Goal: Task Accomplishment & Management: Manage account settings

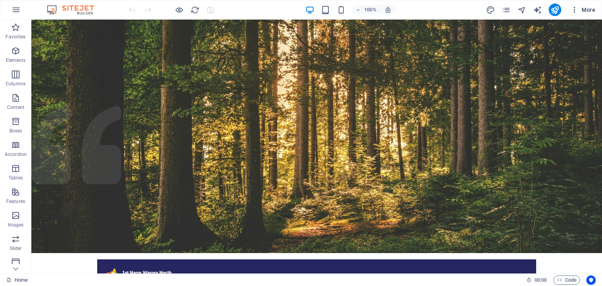
click at [582, 7] on span "More" at bounding box center [582, 10] width 25 height 8
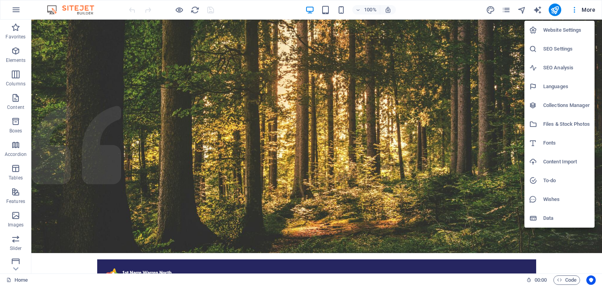
click at [509, 9] on div at bounding box center [301, 143] width 602 height 286
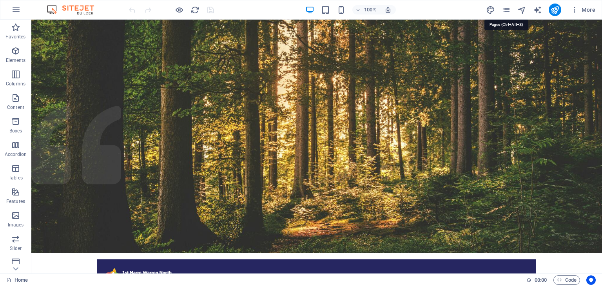
click at [509, 9] on icon "pages" at bounding box center [505, 9] width 9 height 9
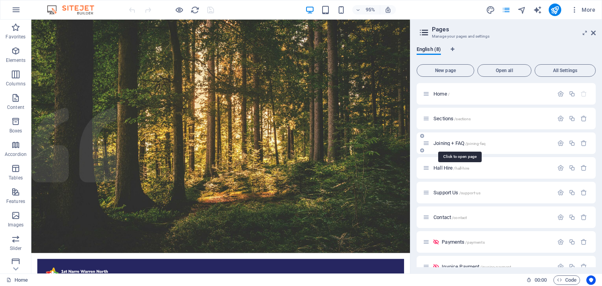
click at [440, 145] on span "Joining + FAQ /joining-faq" at bounding box center [459, 143] width 52 height 6
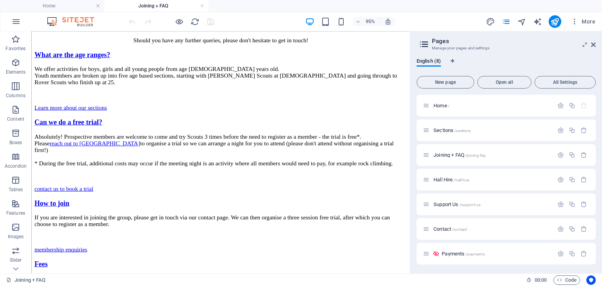
scroll to position [375, 0]
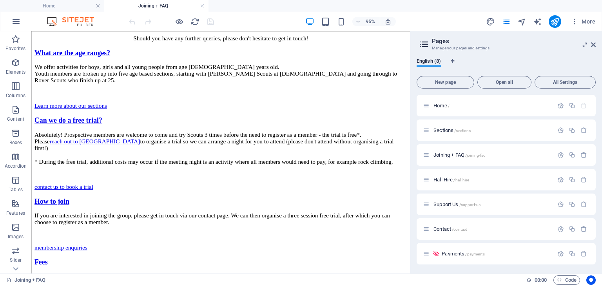
drag, startPoint x: 441, startPoint y: 98, endPoint x: 442, endPoint y: 161, distance: 62.3
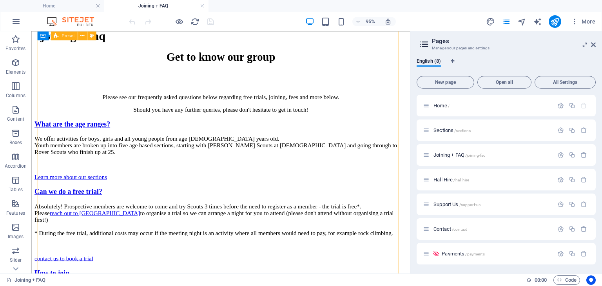
scroll to position [288, 0]
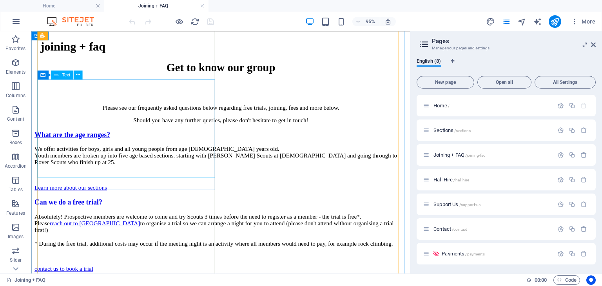
click at [80, 223] on div "Absolutely! Prospective members are welcome to come and try Scouts 3 times befo…" at bounding box center [230, 247] width 392 height 49
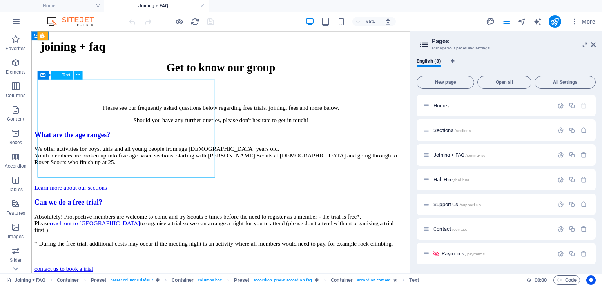
click at [80, 223] on div "Absolutely! Prospective members are welcome to come and try Scouts 3 times befo…" at bounding box center [230, 247] width 392 height 49
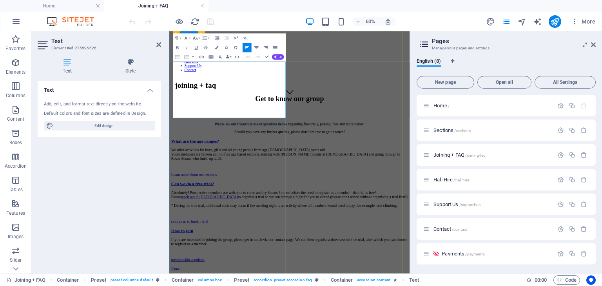
drag, startPoint x: 362, startPoint y: 124, endPoint x: 171, endPoint y: 118, distance: 190.5
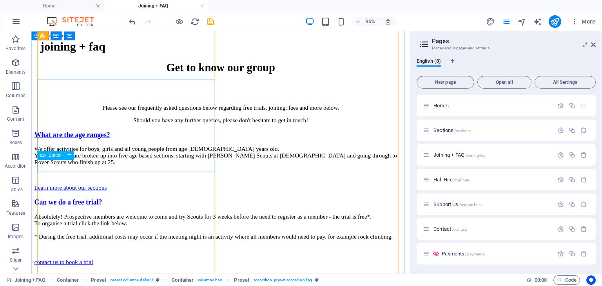
click at [109, 271] on div "contact us to book a trial" at bounding box center [230, 274] width 392 height 7
click at [63, 156] on div "Button" at bounding box center [50, 155] width 27 height 9
click at [65, 156] on button at bounding box center [69, 155] width 9 height 9
click at [54, 271] on div "contact us to book a trial" at bounding box center [230, 274] width 392 height 7
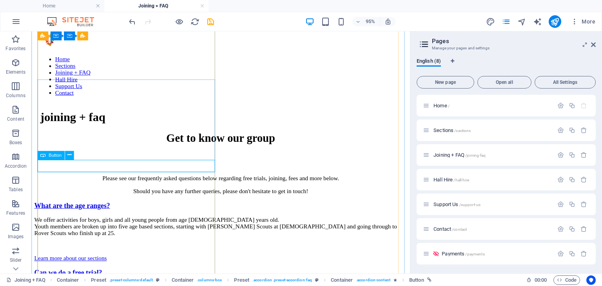
select select "5"
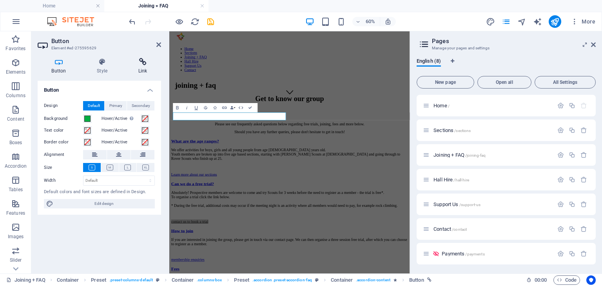
click at [146, 62] on icon at bounding box center [142, 62] width 37 height 8
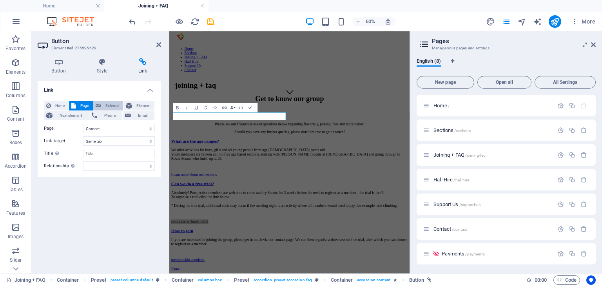
click at [110, 105] on span "External" at bounding box center [111, 105] width 17 height 9
select select "blank"
drag, startPoint x: 113, startPoint y: 129, endPoint x: 64, endPoint y: 127, distance: 49.0
click at [64, 127] on div "URL /5474360" at bounding box center [99, 128] width 111 height 9
paste input "[URL][DOMAIN_NAME][PERSON_NAME]"
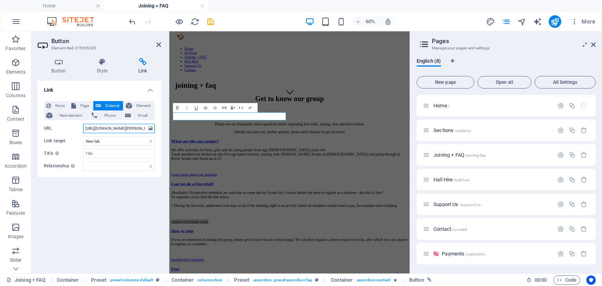
scroll to position [0, 61]
type input "[URL][DOMAIN_NAME][PERSON_NAME]"
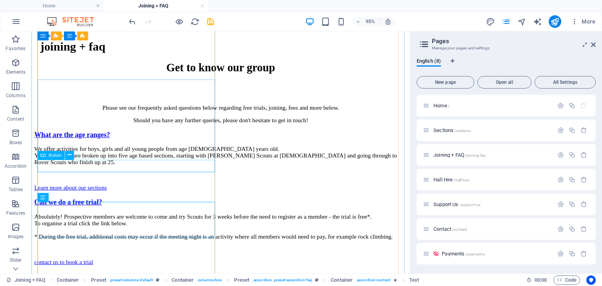
click at [116, 271] on div "contact us to book a trial" at bounding box center [230, 274] width 392 height 7
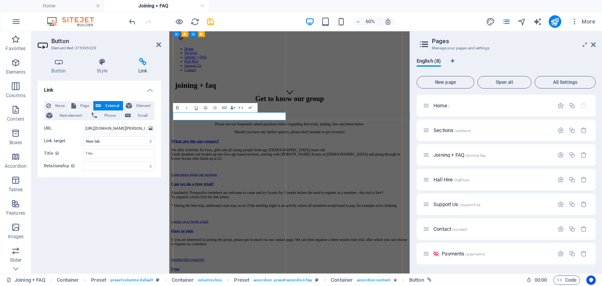
drag, startPoint x: 228, startPoint y: 171, endPoint x: 174, endPoint y: 176, distance: 53.9
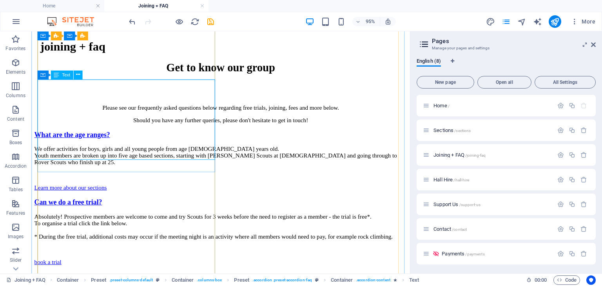
click at [146, 223] on div "Absolutely! Prospective members are welcome to come and try Scouts for 3 weeks …" at bounding box center [230, 244] width 392 height 42
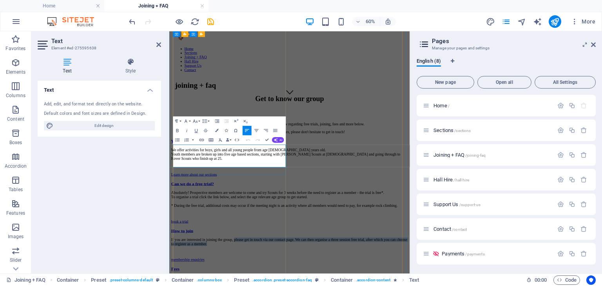
drag, startPoint x: 313, startPoint y: 243, endPoint x: 288, endPoint y: 226, distance: 29.9
drag, startPoint x: 324, startPoint y: 237, endPoint x: 286, endPoint y: 220, distance: 42.1
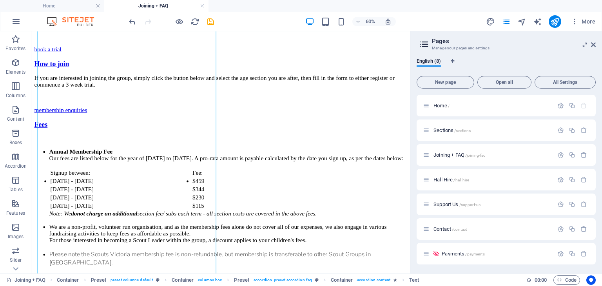
scroll to position [369, 0]
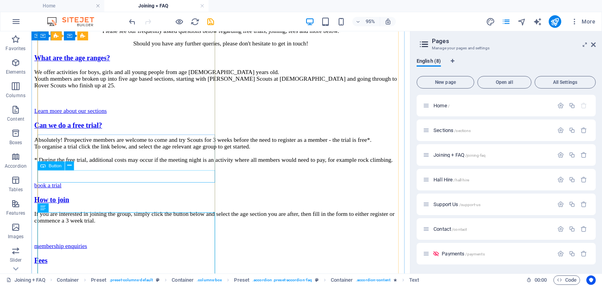
click at [95, 254] on div "membership enquiries" at bounding box center [230, 257] width 392 height 7
click at [53, 167] on span "Button" at bounding box center [55, 165] width 13 height 4
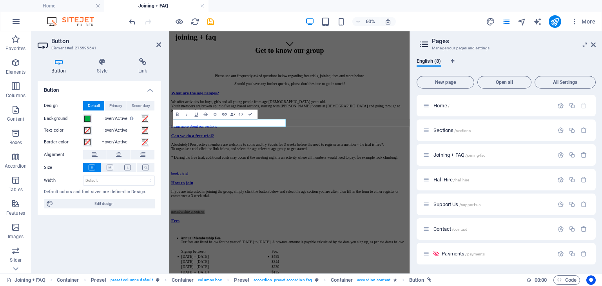
click at [137, 75] on div "Button Style Link Button Design Default Primary Secondary Background Hover/Acti…" at bounding box center [99, 162] width 123 height 209
click at [147, 67] on h4 "Link" at bounding box center [142, 66] width 37 height 16
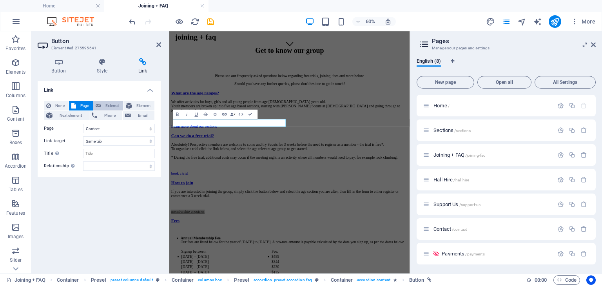
click at [110, 105] on span "External" at bounding box center [111, 105] width 17 height 9
select select "blank"
drag, startPoint x: 103, startPoint y: 132, endPoint x: 49, endPoint y: 138, distance: 54.7
click at [49, 138] on div "None Page External Element Next element Phone Email Page Home Sections Joining …" at bounding box center [99, 136] width 111 height 70
paste input "[URL][DOMAIN_NAME][PERSON_NAME]"
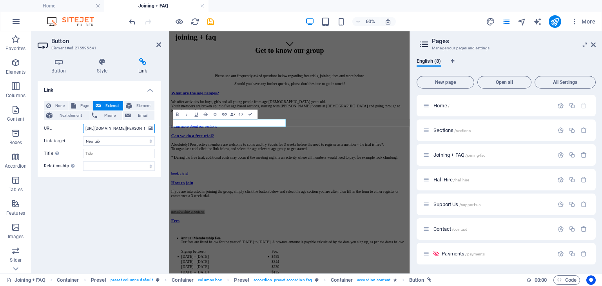
scroll to position [0, 61]
type input "[URL][DOMAIN_NAME][PERSON_NAME]"
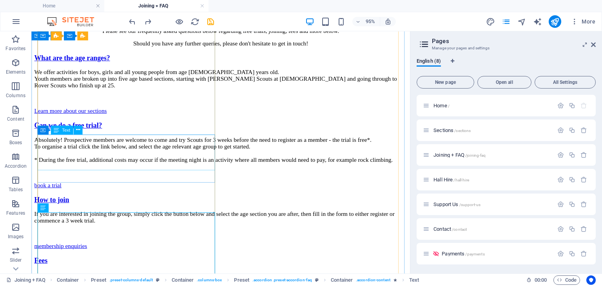
click at [121, 220] on div "If you are interested in joining the group, simply click the button below and s…" at bounding box center [230, 233] width 392 height 27
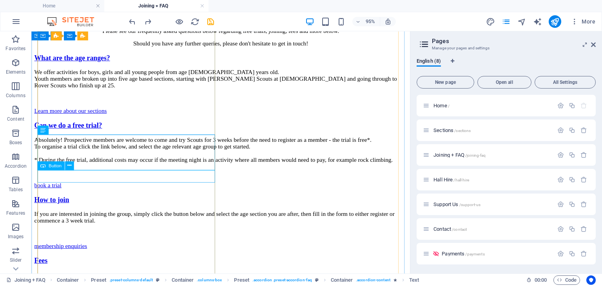
click at [90, 254] on div "membership enquiries" at bounding box center [230, 257] width 392 height 7
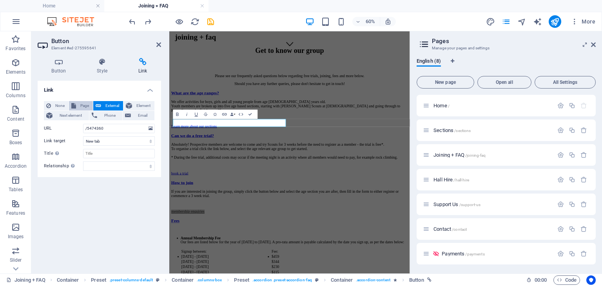
click at [86, 107] on span "Page" at bounding box center [84, 105] width 12 height 9
select select
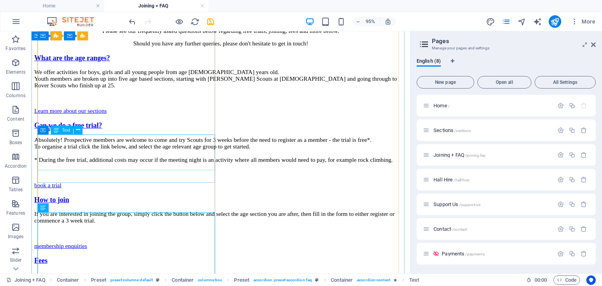
click at [174, 220] on div "If you are interested in joining the group, simply click the button below and s…" at bounding box center [230, 233] width 392 height 27
click at [169, 220] on div "If you are interested in joining the group, simply click the button below and s…" at bounding box center [230, 233] width 392 height 27
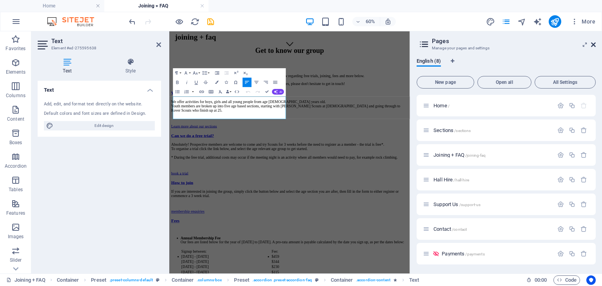
click at [591, 45] on icon at bounding box center [593, 45] width 5 height 6
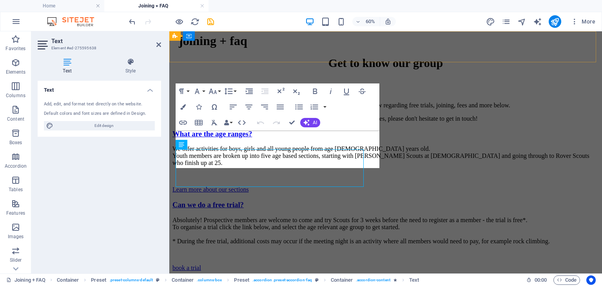
scroll to position [360, 0]
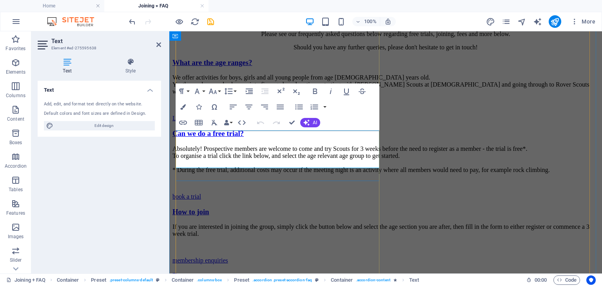
click at [227, 223] on p "If you are interested in joining the group, simply click the button below and s…" at bounding box center [385, 230] width 426 height 14
click at [314, 223] on p "If you are interested in joining the group, simply click the button below and s…" at bounding box center [385, 230] width 426 height 14
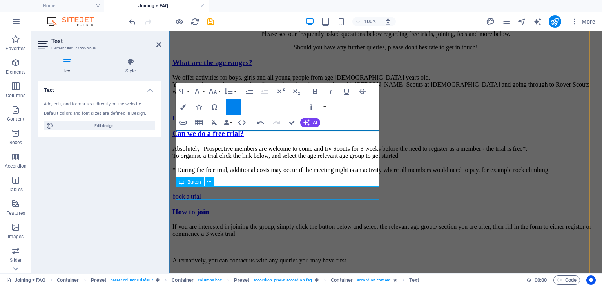
click at [282, 284] on div "membership enquiries" at bounding box center [385, 287] width 426 height 7
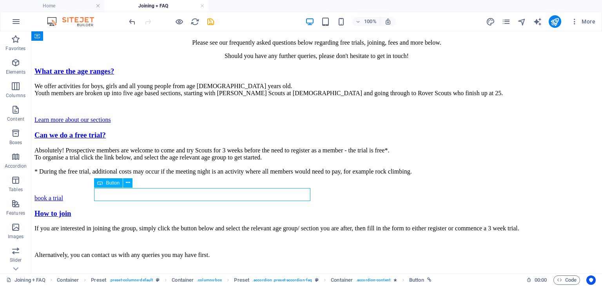
scroll to position [355, 0]
click at [129, 84] on icon at bounding box center [128, 81] width 4 height 8
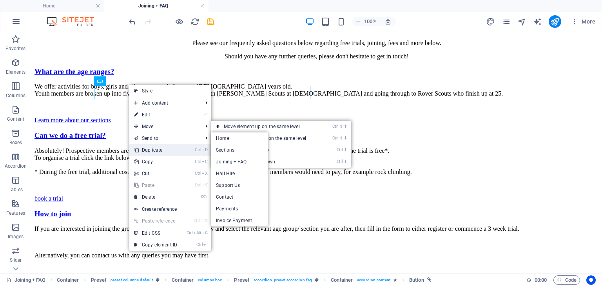
click at [151, 149] on link "Ctrl D Duplicate" at bounding box center [155, 150] width 52 height 12
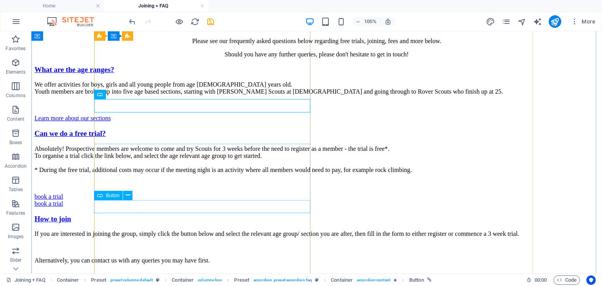
drag, startPoint x: 159, startPoint y: 126, endPoint x: 129, endPoint y: 206, distance: 85.2
drag, startPoint x: 132, startPoint y: 127, endPoint x: 123, endPoint y: 165, distance: 38.7
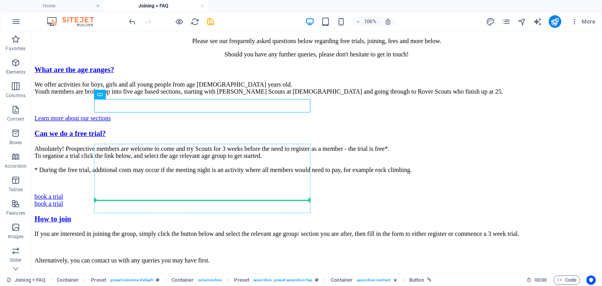
drag, startPoint x: 141, startPoint y: 124, endPoint x: 116, endPoint y: 190, distance: 71.3
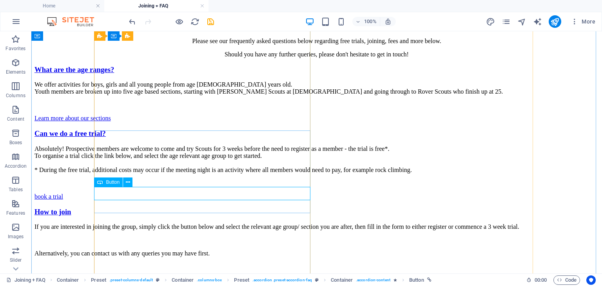
click at [156, 277] on div "book a trial" at bounding box center [316, 280] width 564 height 7
click at [139, 284] on div "membership enquiries" at bounding box center [316, 287] width 564 height 7
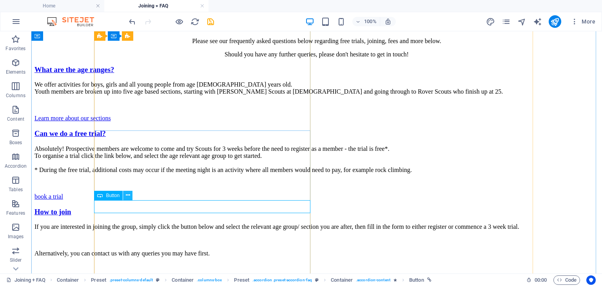
click at [129, 194] on icon at bounding box center [128, 195] width 4 height 8
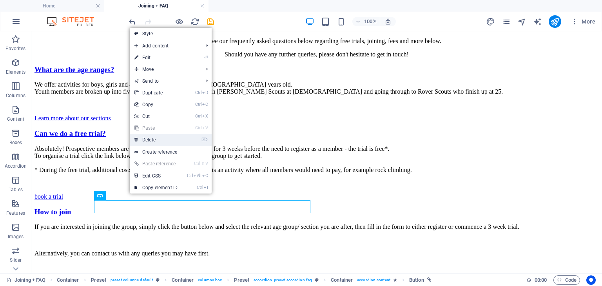
click at [156, 137] on link "⌦ Delete" at bounding box center [156, 140] width 52 height 12
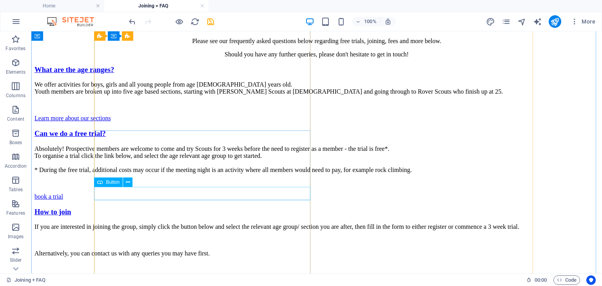
click at [125, 277] on div "book a trial" at bounding box center [316, 280] width 564 height 7
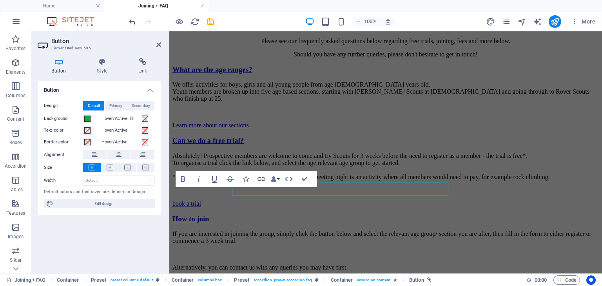
scroll to position [360, 0]
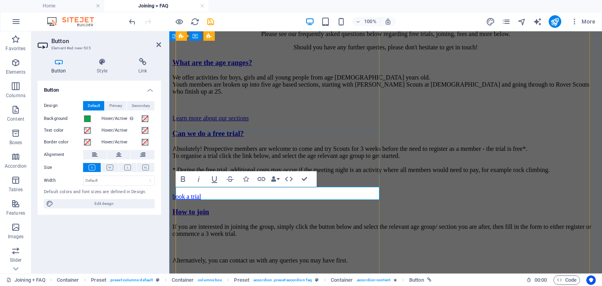
click at [181, 284] on link "book a trial" at bounding box center [186, 287] width 29 height 7
click at [231, 223] on div "If you are interested in joining the group, simply click the button below and s…" at bounding box center [385, 250] width 426 height 54
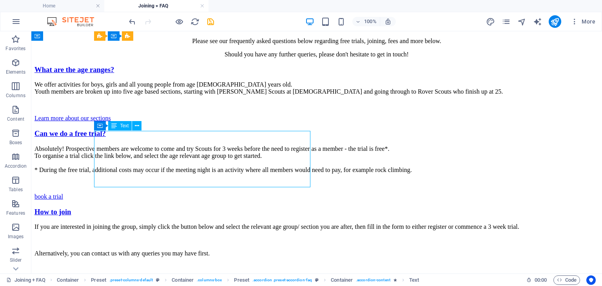
scroll to position [355, 0]
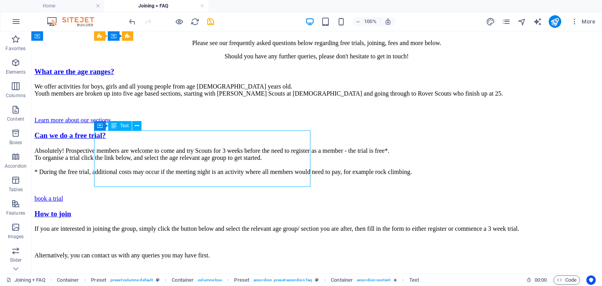
click at [226, 225] on div "If you are interested in joining the group, simply click the button below and s…" at bounding box center [316, 248] width 564 height 47
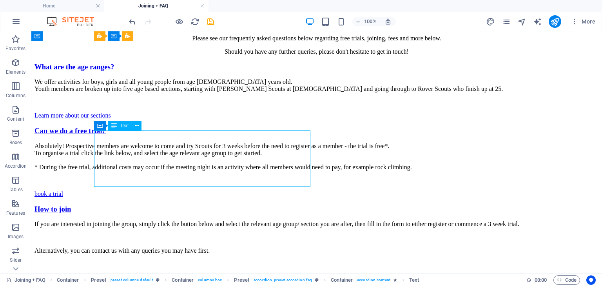
scroll to position [360, 0]
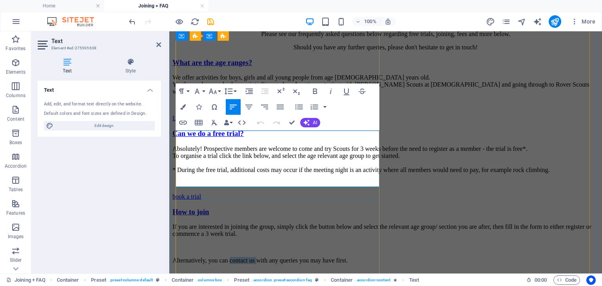
drag, startPoint x: 237, startPoint y: 172, endPoint x: 265, endPoint y: 171, distance: 27.8
click at [265, 257] on p "Alternatively, you can contact us with any queries you may have first." at bounding box center [385, 260] width 426 height 7
drag, startPoint x: 241, startPoint y: 124, endPoint x: 319, endPoint y: 90, distance: 84.9
click at [319, 90] on div "Paragraph Format Normal Heading 1 Heading 2 Heading 3 Heading 4 Heading 5 Headi…" at bounding box center [278, 106] width 204 height 47
click at [185, 122] on icon "button" at bounding box center [182, 122] width 9 height 9
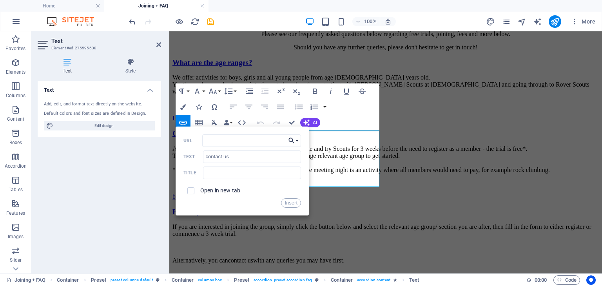
click at [298, 139] on button "Choose Link" at bounding box center [293, 140] width 15 height 13
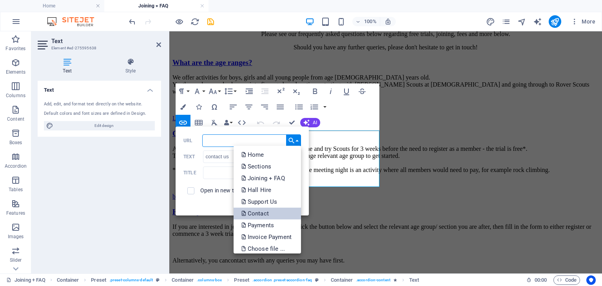
click at [260, 217] on p "Contact" at bounding box center [255, 214] width 29 height 12
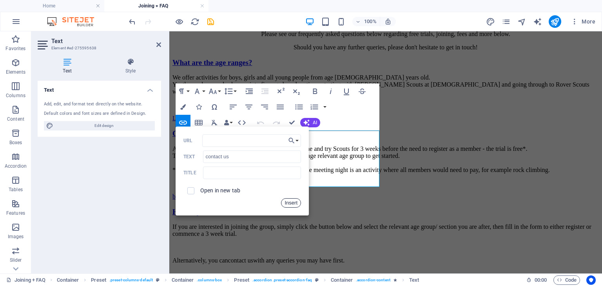
click at [288, 199] on button "Insert" at bounding box center [291, 202] width 20 height 9
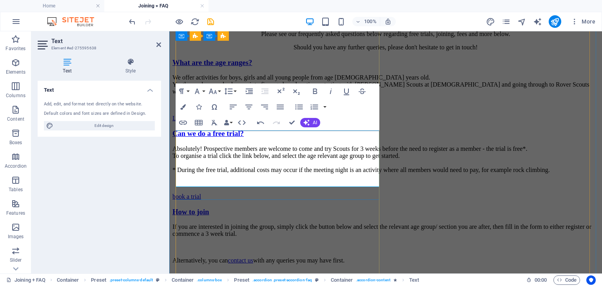
click at [295, 270] on p at bounding box center [385, 273] width 426 height 7
click at [299, 284] on div "JOIN OR book a trial" at bounding box center [385, 287] width 426 height 7
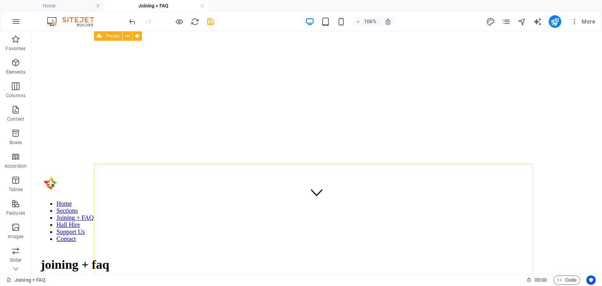
scroll to position [64, 0]
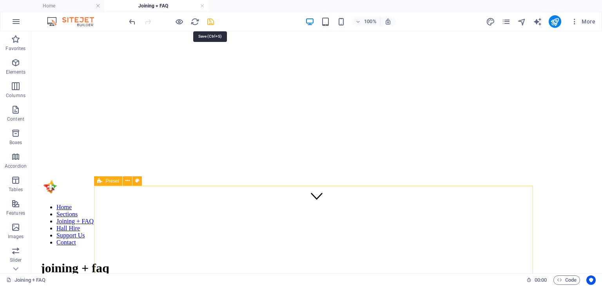
click at [208, 22] on icon "save" at bounding box center [210, 21] width 9 height 9
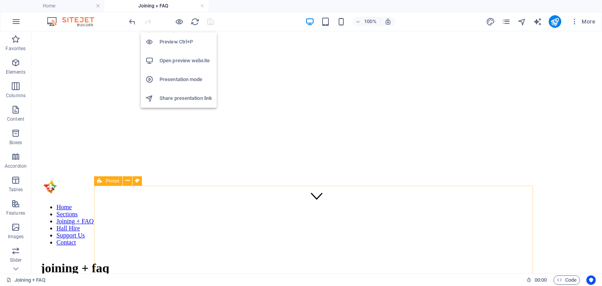
click at [173, 38] on h6 "Preview Ctrl+P" at bounding box center [185, 41] width 52 height 9
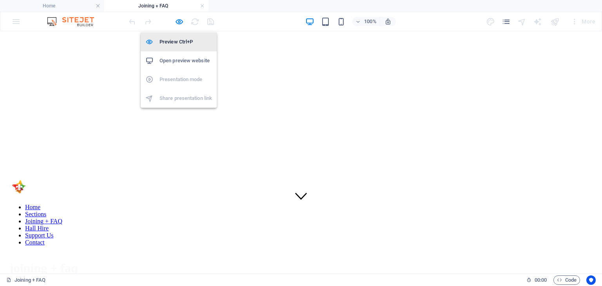
click at [181, 42] on h6 "Preview Ctrl+P" at bounding box center [185, 41] width 52 height 9
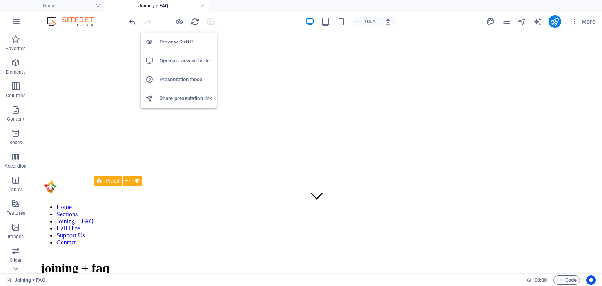
click at [179, 58] on h6 "Open preview website" at bounding box center [185, 60] width 52 height 9
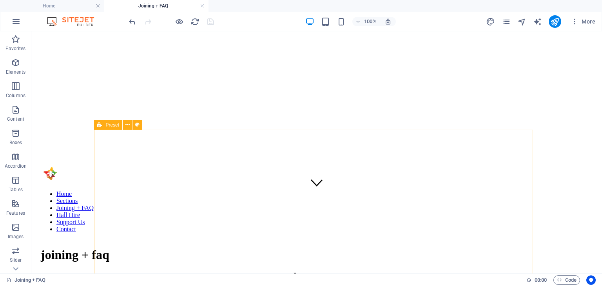
scroll to position [275, 0]
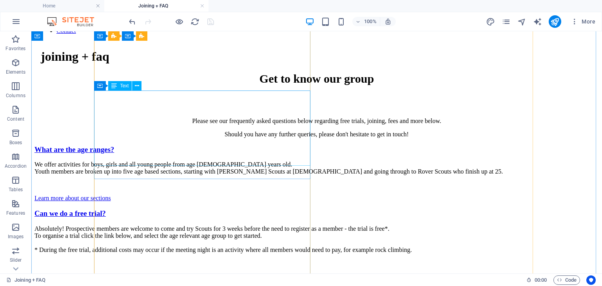
click at [235, 225] on div "Absolutely! Prospective members are welcome to come and try Scouts for 3 weeks …" at bounding box center [316, 246] width 564 height 42
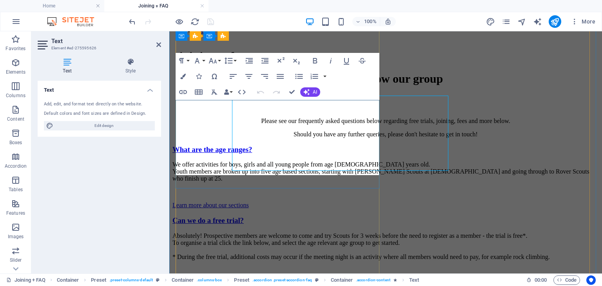
scroll to position [270, 0]
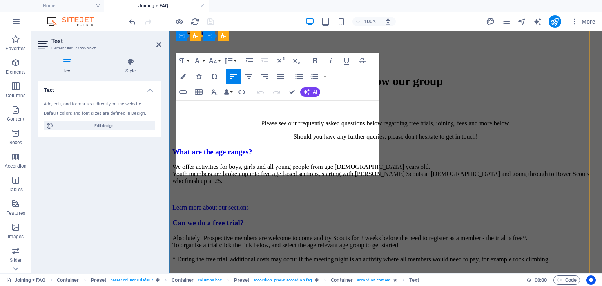
click at [278, 235] on p "Absolutely! Prospective members are welcome to come and try Scouts for 3 weeks …" at bounding box center [385, 249] width 426 height 28
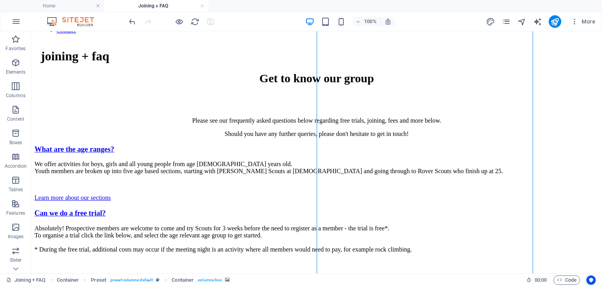
scroll to position [275, 0]
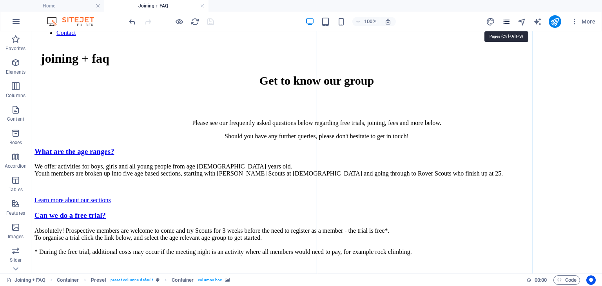
click at [508, 22] on icon "pages" at bounding box center [505, 21] width 9 height 9
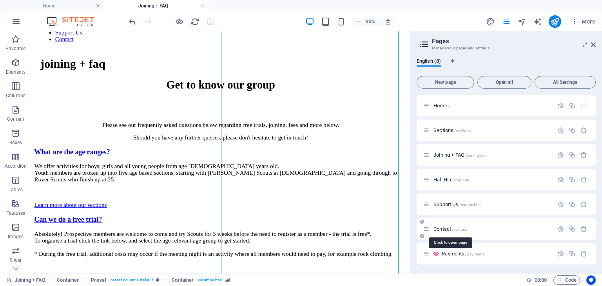
click at [441, 228] on span "Contact /contact" at bounding box center [449, 229] width 33 height 6
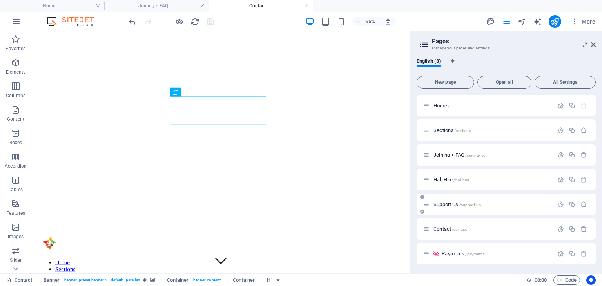
scroll to position [0, 0]
click at [594, 47] on icon at bounding box center [593, 45] width 5 height 6
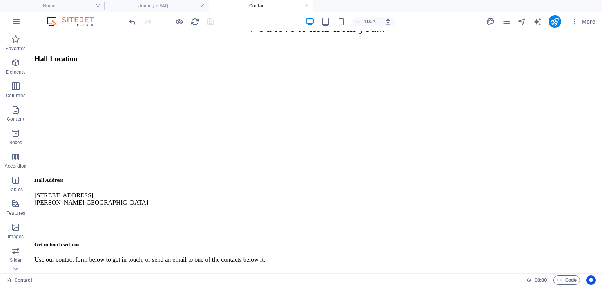
scroll to position [328, 0]
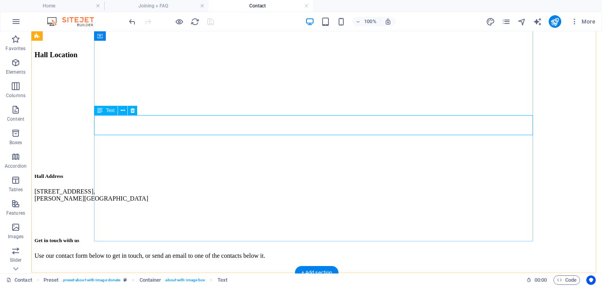
scroll to position [319, 0]
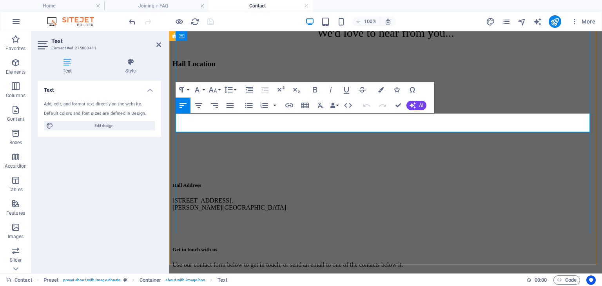
click at [217, 113] on div "Text" at bounding box center [200, 109] width 48 height 10
drag, startPoint x: 218, startPoint y: 115, endPoint x: 134, endPoint y: 116, distance: 84.2
click at [169, 116] on html "Home Sections Joining + FAQ Hall Hire Support Us Contact CONTACT We'd love to h…" at bounding box center [385, 170] width 433 height 915
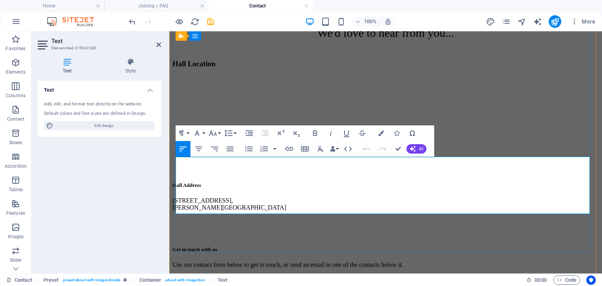
drag, startPoint x: 257, startPoint y: 172, endPoint x: 302, endPoint y: 191, distance: 49.5
click at [169, 159] on html "Home Sections Joining + FAQ Hall Hire Support Us Contact CONTACT We'd love to h…" at bounding box center [385, 186] width 433 height 947
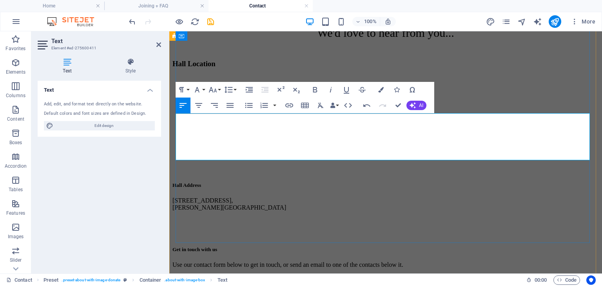
drag, startPoint x: 197, startPoint y: 130, endPoint x: 190, endPoint y: 126, distance: 8.8
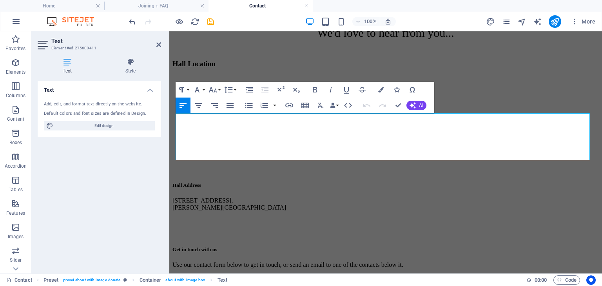
drag, startPoint x: 199, startPoint y: 134, endPoint x: 168, endPoint y: 113, distance: 37.6
click at [169, 113] on html "Home Sections Joining + FAQ Hall Hire Support Us Contact CONTACT We'd love to h…" at bounding box center [385, 178] width 433 height 931
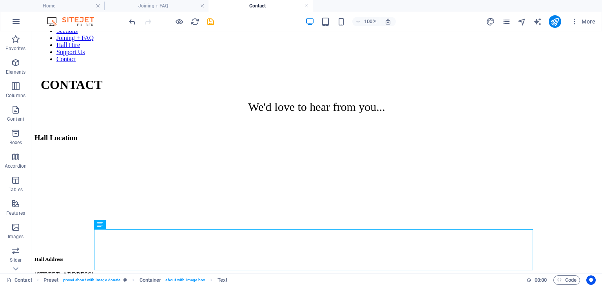
scroll to position [244, 0]
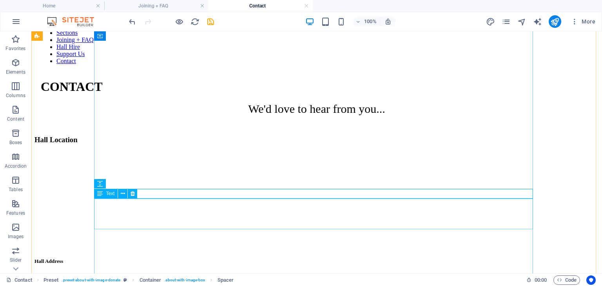
scroll to position [244, 0]
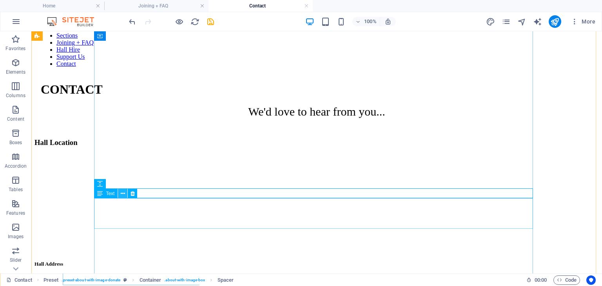
click at [124, 194] on icon at bounding box center [123, 194] width 4 height 8
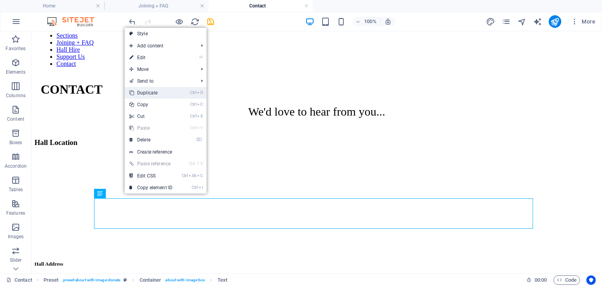
click at [168, 94] on link "Ctrl D Duplicate" at bounding box center [151, 93] width 52 height 12
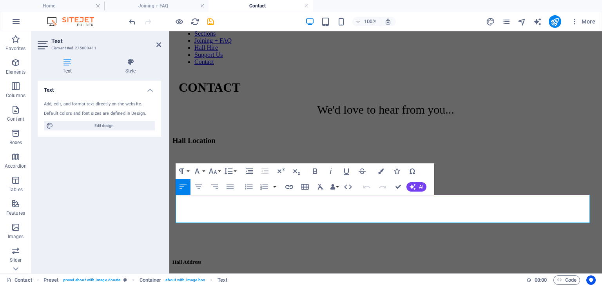
scroll to position [237, 0]
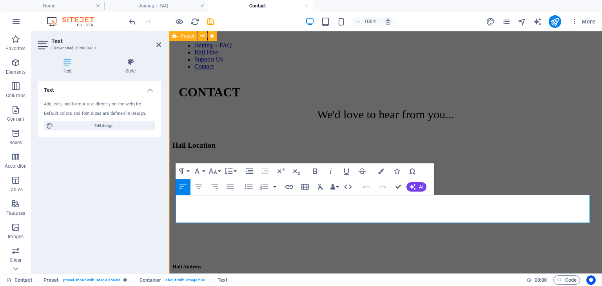
drag, startPoint x: 387, startPoint y: 216, endPoint x: 172, endPoint y: 205, distance: 215.7
drag, startPoint x: 378, startPoint y: 217, endPoint x: 170, endPoint y: 226, distance: 208.2
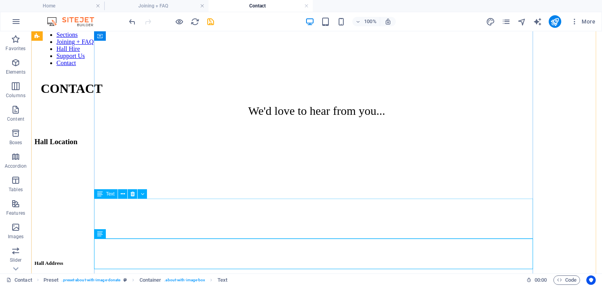
scroll to position [244, 0]
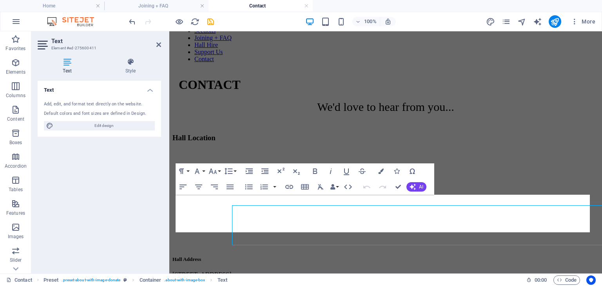
scroll to position [237, 0]
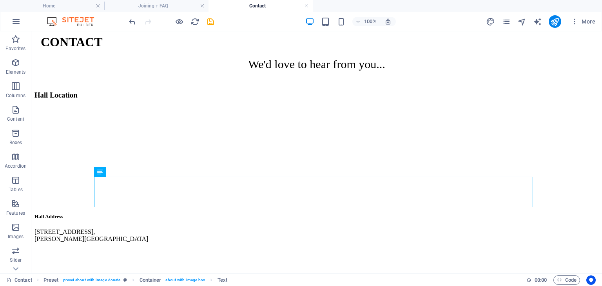
scroll to position [301, 0]
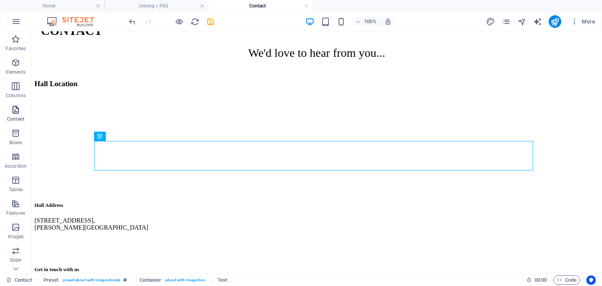
click at [16, 105] on icon "button" at bounding box center [15, 109] width 9 height 9
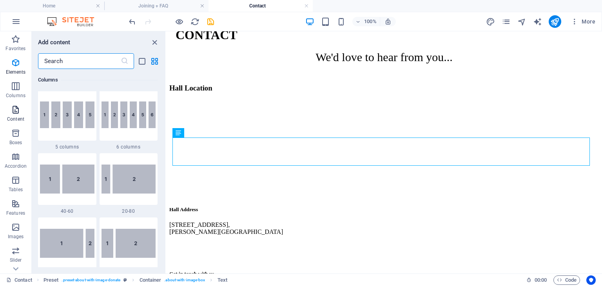
scroll to position [1371, 0]
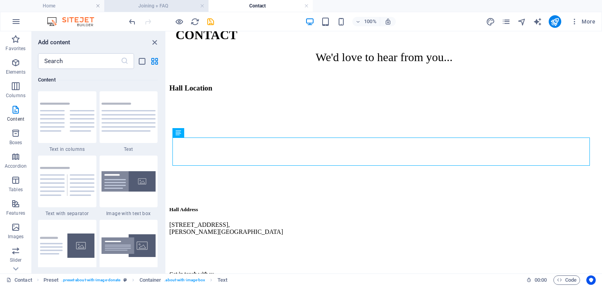
click at [172, 2] on h4 "Joining + FAQ" at bounding box center [156, 6] width 104 height 9
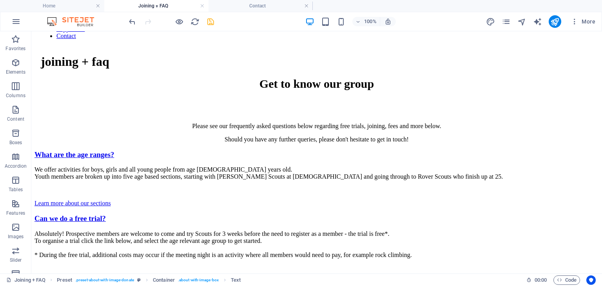
scroll to position [0, 0]
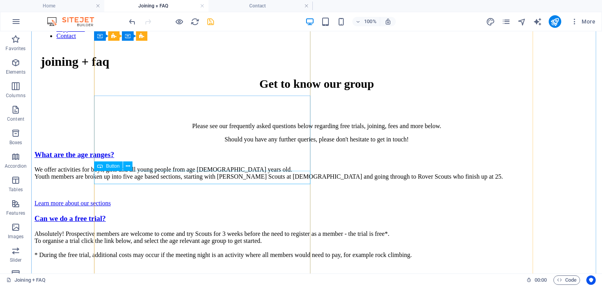
click at [126, 278] on div "book a trial" at bounding box center [316, 281] width 564 height 7
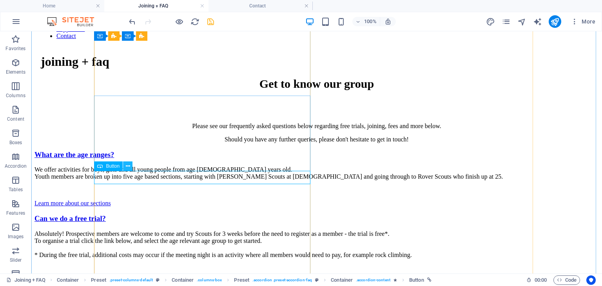
click at [129, 163] on icon at bounding box center [128, 166] width 4 height 8
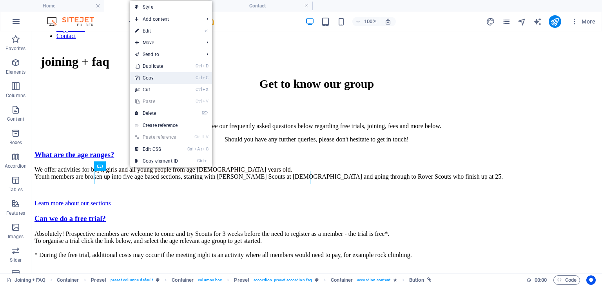
click at [162, 80] on link "Ctrl C Copy" at bounding box center [156, 78] width 52 height 12
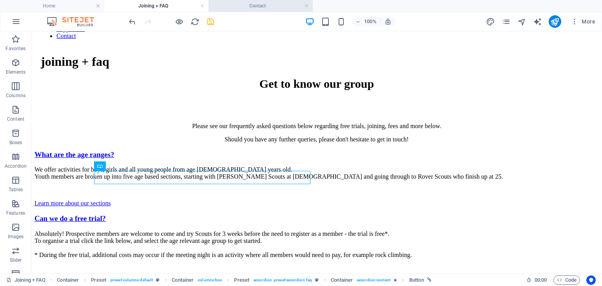
click at [266, 7] on h4 "Contact" at bounding box center [260, 6] width 104 height 9
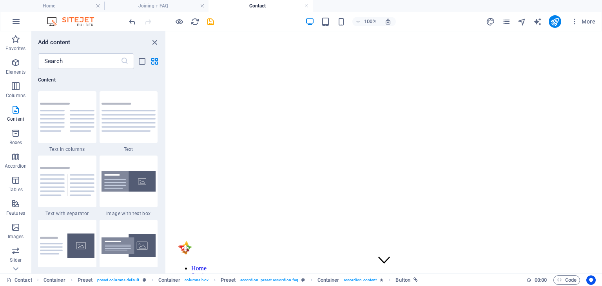
scroll to position [294, 0]
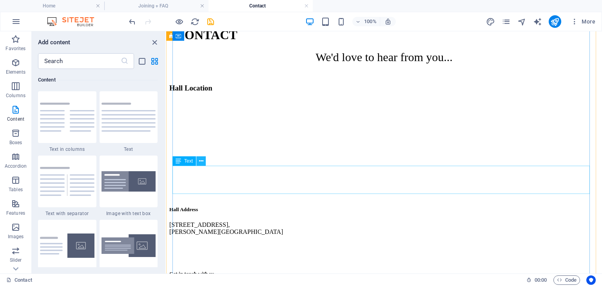
click at [199, 163] on icon at bounding box center [201, 161] width 4 height 8
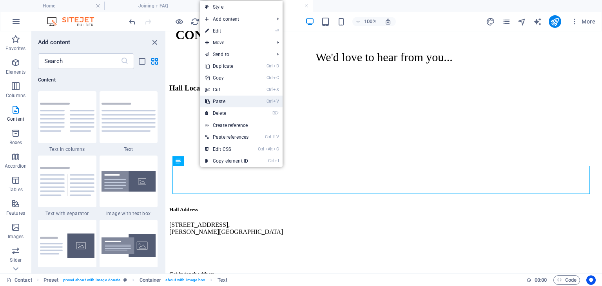
click at [233, 105] on link "Ctrl V Paste" at bounding box center [226, 102] width 53 height 12
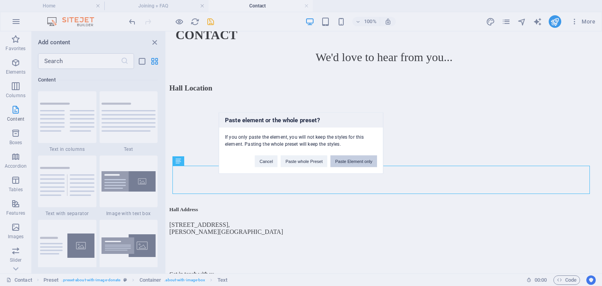
click at [355, 164] on button "Paste Element only" at bounding box center [353, 162] width 47 height 12
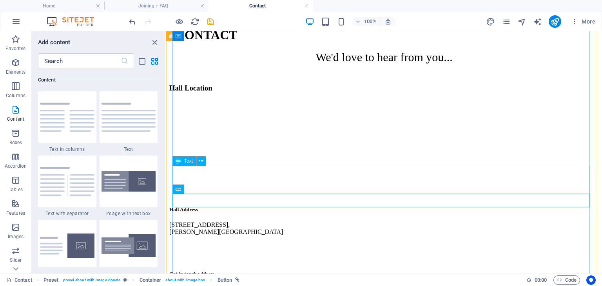
drag, startPoint x: 373, startPoint y: 221, endPoint x: 208, endPoint y: 175, distance: 170.7
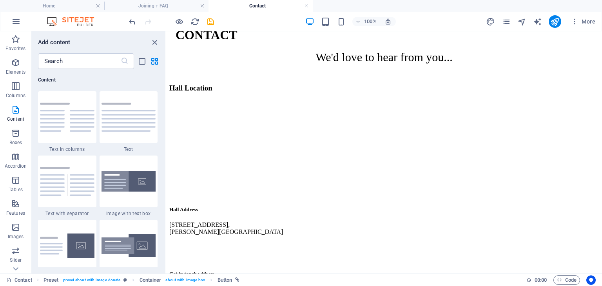
drag, startPoint x: 349, startPoint y: 219, endPoint x: 182, endPoint y: 174, distance: 172.6
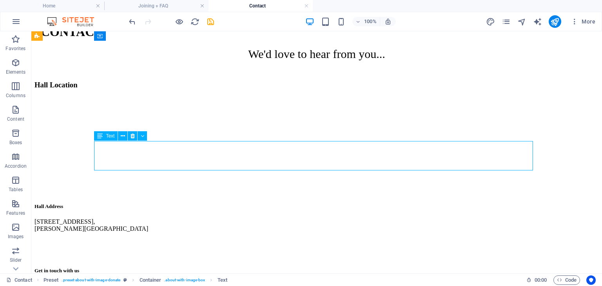
scroll to position [301, 0]
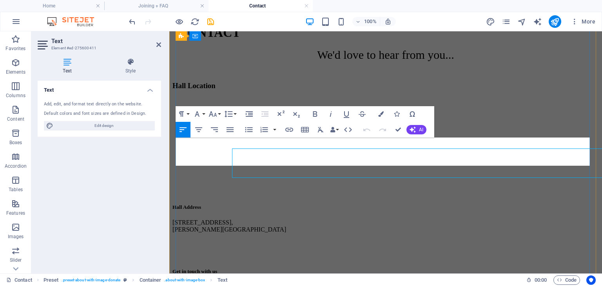
scroll to position [294, 0]
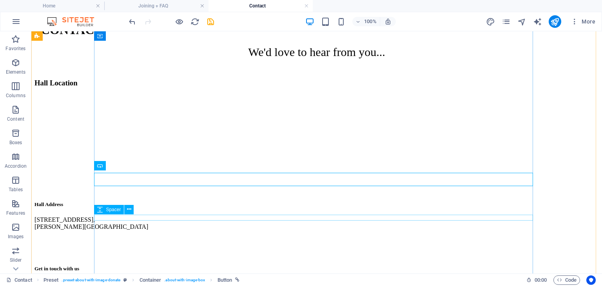
scroll to position [301, 0]
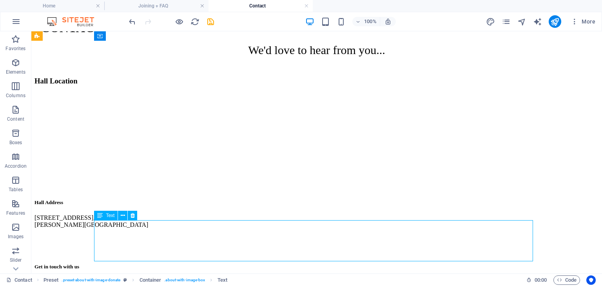
scroll to position [294, 0]
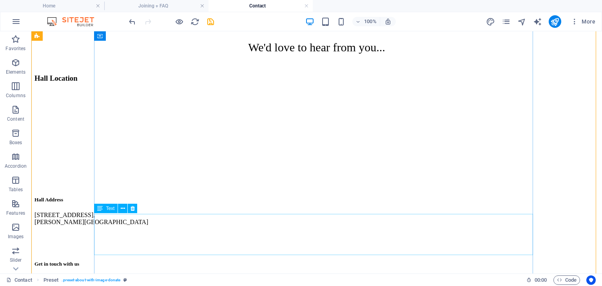
scroll to position [308, 0]
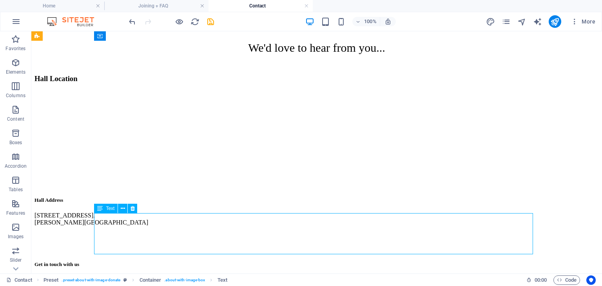
drag, startPoint x: 179, startPoint y: 217, endPoint x: 125, endPoint y: 221, distance: 53.4
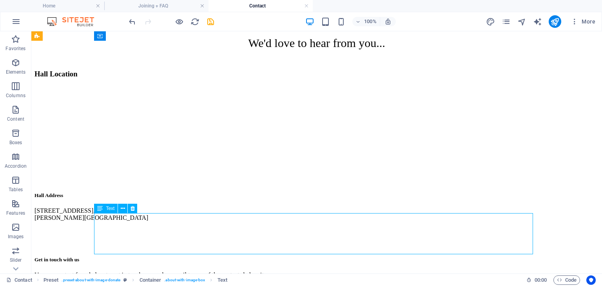
scroll to position [301, 0]
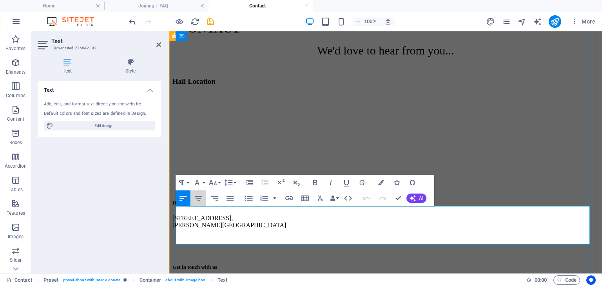
drag, startPoint x: 367, startPoint y: 234, endPoint x: 184, endPoint y: 220, distance: 183.1
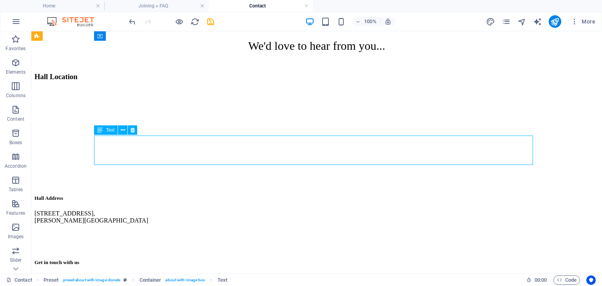
scroll to position [308, 0]
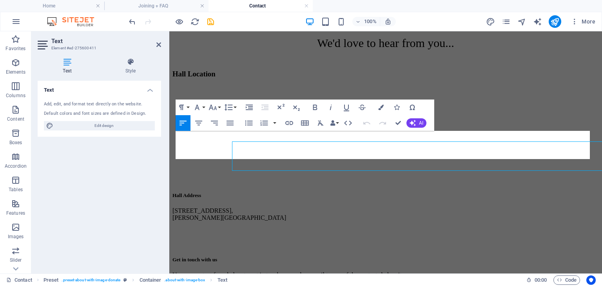
scroll to position [301, 0]
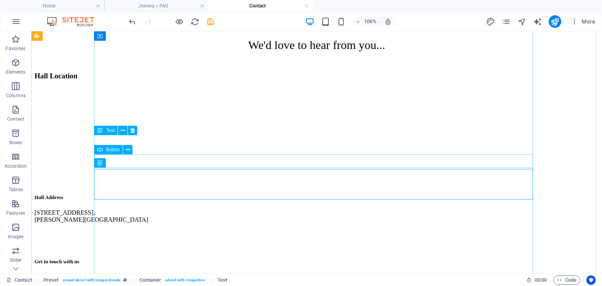
scroll to position [308, 0]
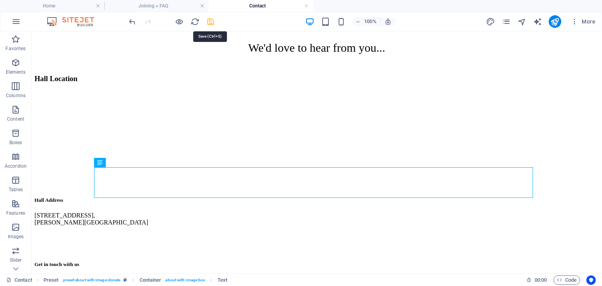
click at [214, 24] on icon "save" at bounding box center [210, 21] width 9 height 9
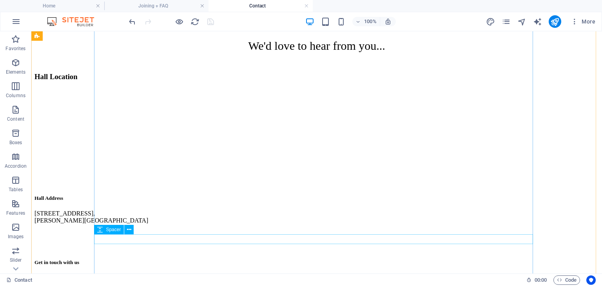
select select "px"
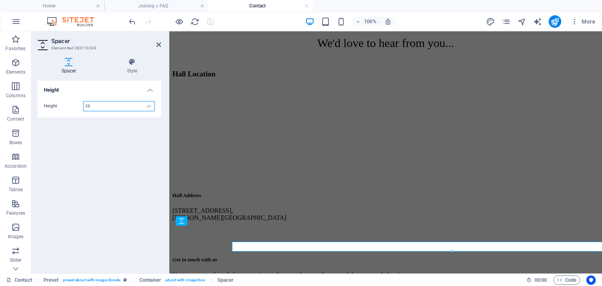
scroll to position [301, 0]
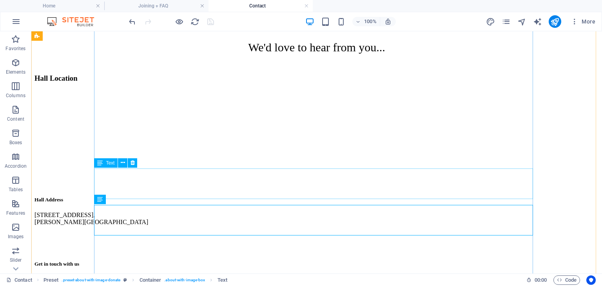
scroll to position [308, 0]
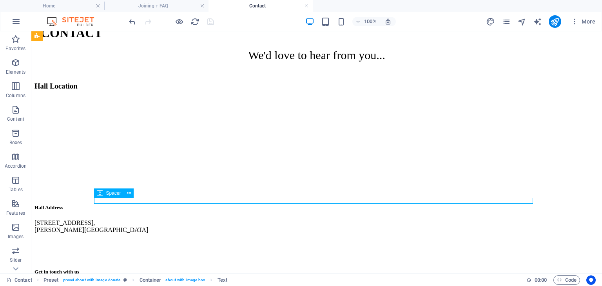
select select "px"
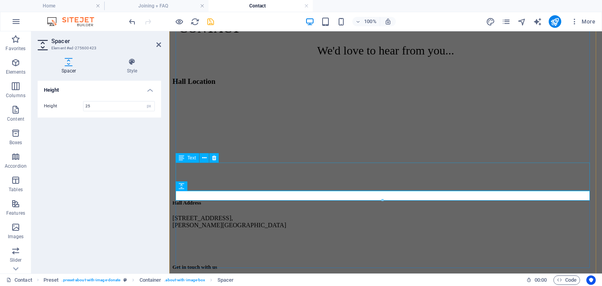
type input "25"
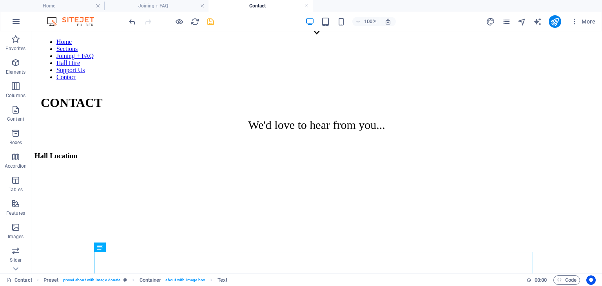
scroll to position [219, 0]
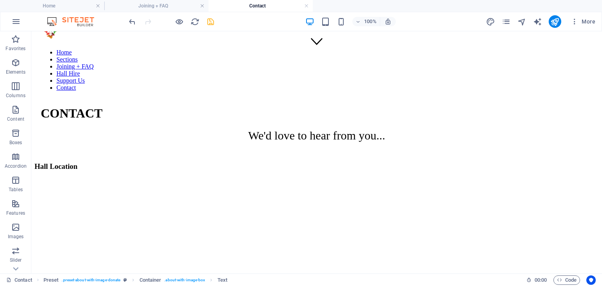
drag, startPoint x: 140, startPoint y: 251, endPoint x: 119, endPoint y: 165, distance: 88.9
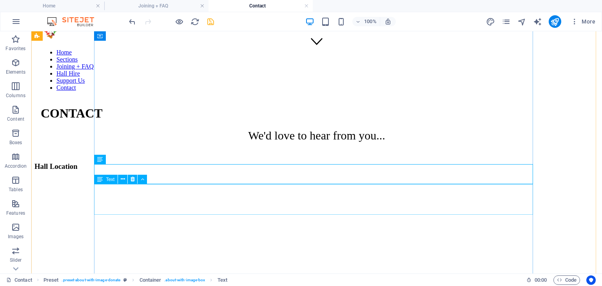
drag, startPoint x: 139, startPoint y: 268, endPoint x: 108, endPoint y: 215, distance: 61.7
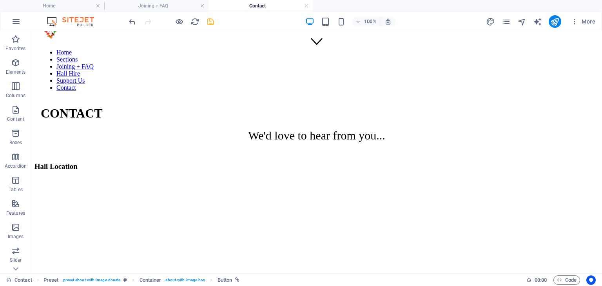
drag, startPoint x: 136, startPoint y: 272, endPoint x: 123, endPoint y: 189, distance: 84.1
drag, startPoint x: 150, startPoint y: 273, endPoint x: 132, endPoint y: 209, distance: 67.2
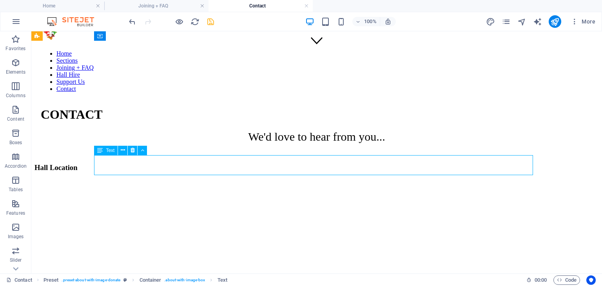
scroll to position [219, 0]
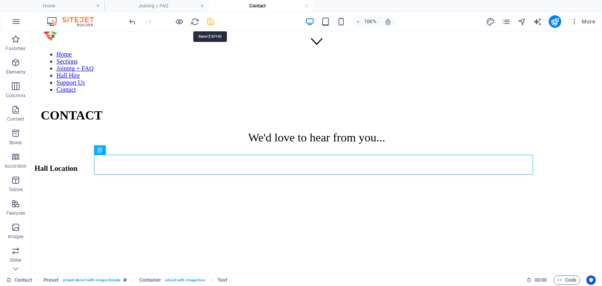
click at [212, 20] on icon "save" at bounding box center [210, 21] width 9 height 9
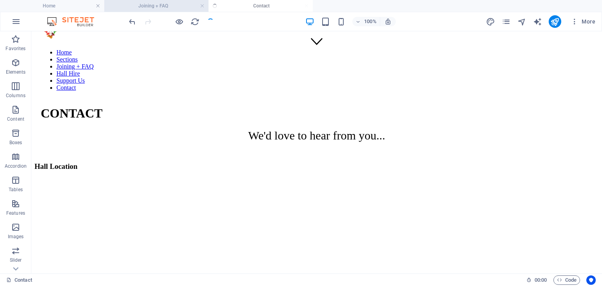
click at [156, 7] on h4 "Joining + FAQ" at bounding box center [156, 6] width 104 height 9
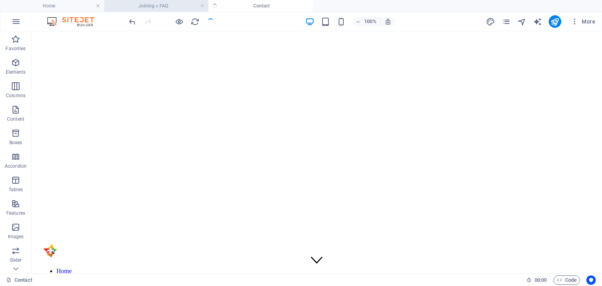
scroll to position [270, 0]
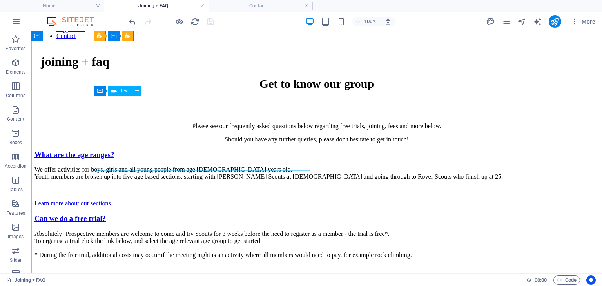
click at [136, 230] on div "Absolutely! Prospective members are welcome to come and try Scouts for 3 weeks …" at bounding box center [316, 251] width 564 height 42
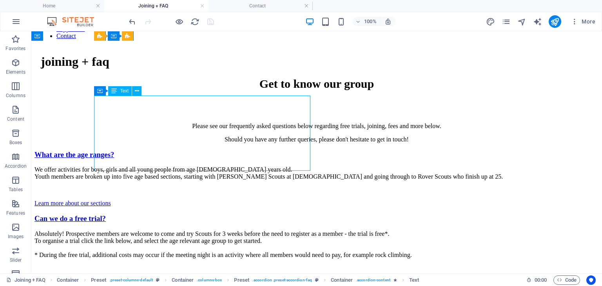
click at [136, 230] on div "Absolutely! Prospective members are welcome to come and try Scouts for 3 weeks …" at bounding box center [316, 251] width 564 height 42
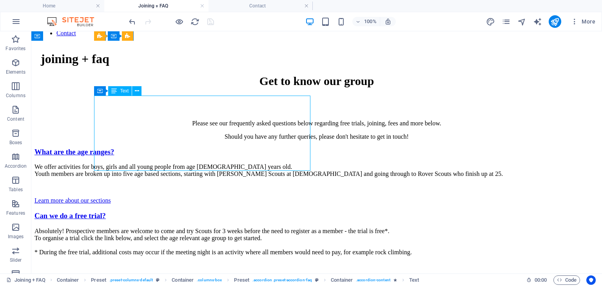
scroll to position [265, 0]
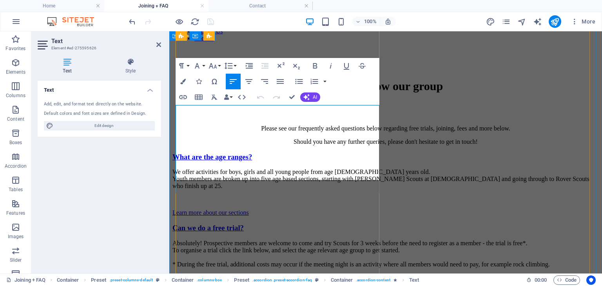
click at [278, 240] on p "Absolutely! Prospective members are welcome to come and try Scouts for 3 weeks …" at bounding box center [385, 254] width 426 height 28
click at [249, 240] on p "Absolutely! Prospective members are welcome to come and try Scouts for 3 weeks …" at bounding box center [385, 254] width 426 height 28
click at [226, 240] on p "Absolutely! Prospective members are welcome to come and try Scouts for 3 weeks …" at bounding box center [385, 254] width 426 height 28
click at [294, 240] on p "Absolutely! Prospective members are welcome to come and try Scouts for 3 weeks …" at bounding box center [385, 254] width 426 height 28
click at [361, 240] on p "Absolutely! Prospective members are welcome to come and try Scouts for 3 weeks …" at bounding box center [385, 254] width 426 height 28
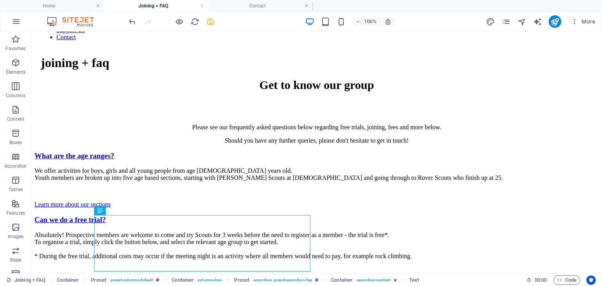
scroll to position [270, 0]
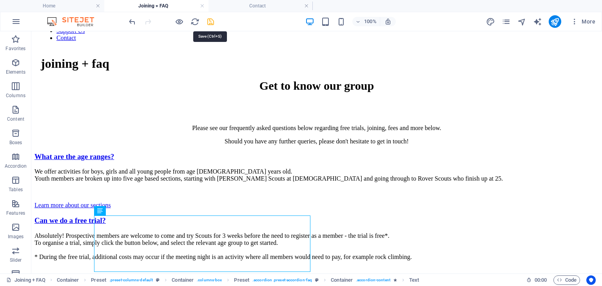
click at [208, 24] on icon "save" at bounding box center [210, 21] width 9 height 9
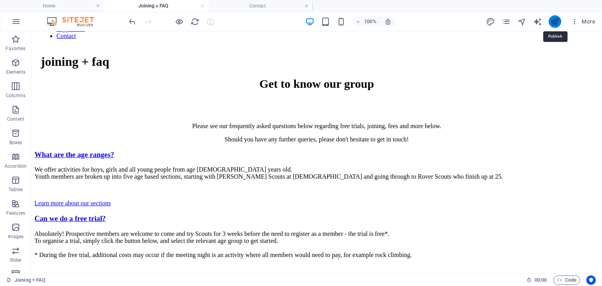
click at [553, 19] on icon "publish" at bounding box center [554, 21] width 9 height 9
